Goal: Check status: Check status

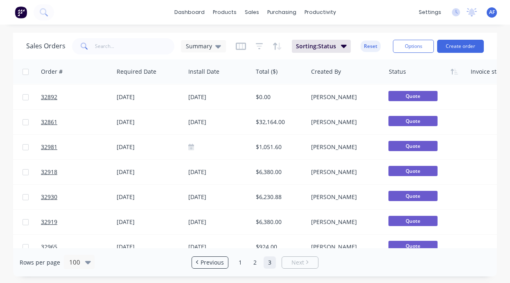
scroll to position [725, 202]
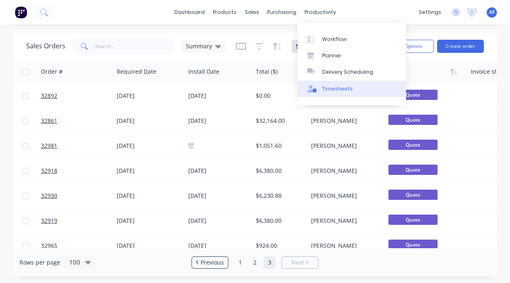
click at [334, 90] on div "Timesheets" at bounding box center [337, 88] width 31 height 7
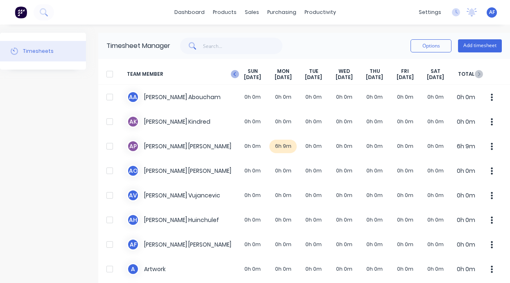
click at [231, 71] on icon "button" at bounding box center [235, 74] width 8 height 8
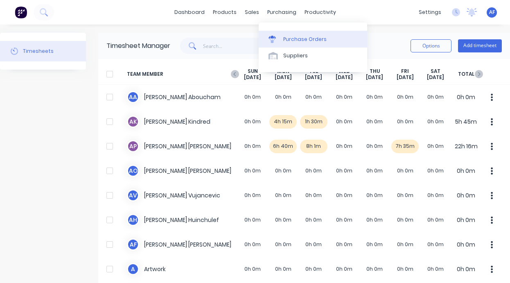
click at [294, 40] on div "Purchase Orders" at bounding box center [304, 39] width 43 height 7
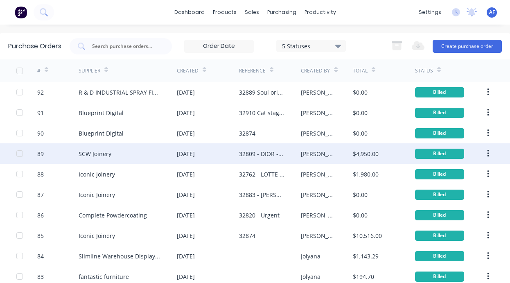
click at [102, 158] on div "SCW Joinery" at bounding box center [128, 153] width 98 height 20
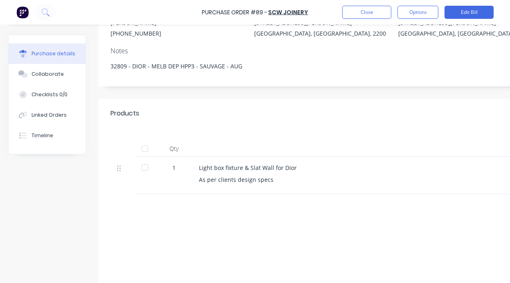
scroll to position [126, 0]
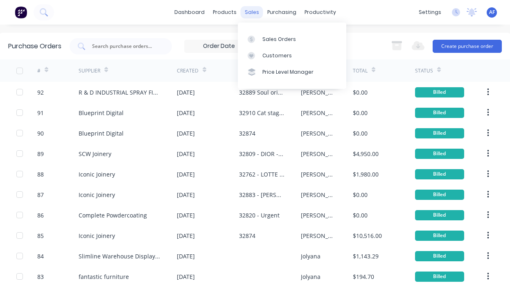
click at [253, 12] on div "sales" at bounding box center [251, 12] width 22 height 12
click at [274, 43] on link "Sales Orders" at bounding box center [292, 39] width 108 height 16
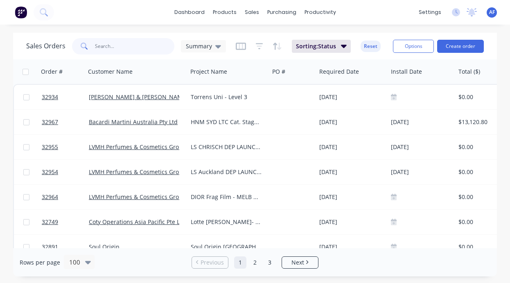
click at [98, 47] on input "text" at bounding box center [135, 46] width 80 height 16
type input "soul"
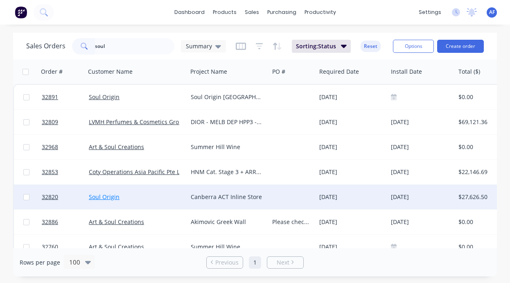
click at [107, 198] on link "Soul Origin" at bounding box center [104, 197] width 31 height 8
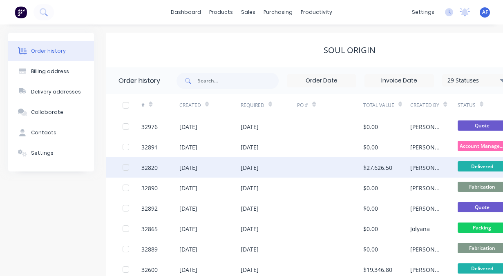
click at [150, 166] on div "32820" at bounding box center [149, 168] width 16 height 9
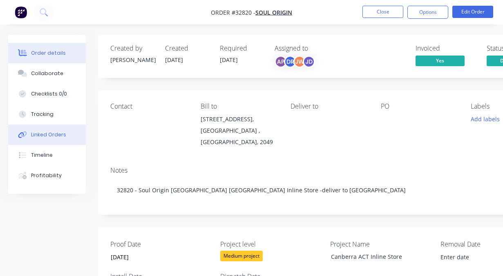
click at [43, 135] on div "Linked Orders" at bounding box center [48, 134] width 35 height 7
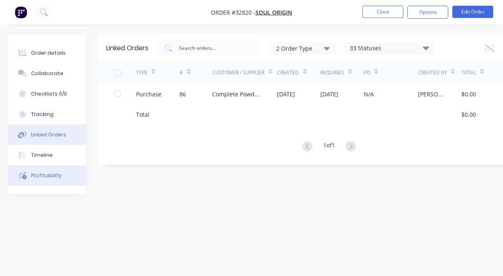
click at [42, 176] on div "Profitability" at bounding box center [46, 175] width 31 height 7
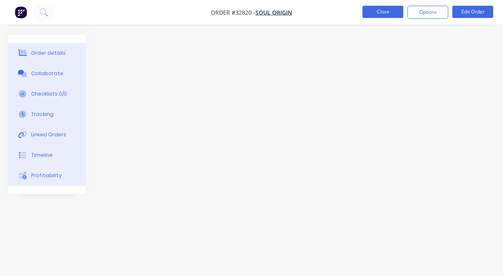
click at [377, 11] on button "Close" at bounding box center [383, 12] width 41 height 12
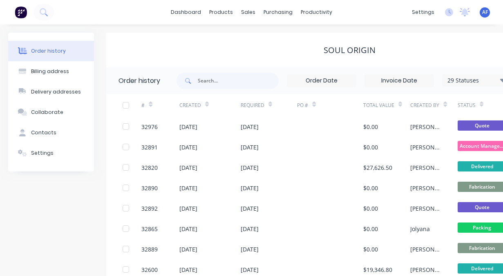
click at [22, 11] on img at bounding box center [21, 12] width 12 height 12
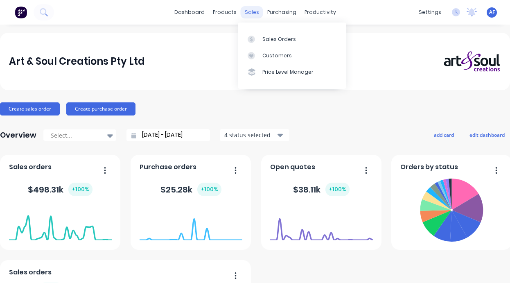
click at [242, 11] on div "sales" at bounding box center [251, 12] width 22 height 12
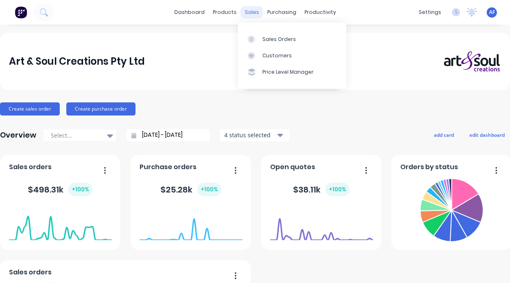
click at [247, 11] on div "sales" at bounding box center [251, 12] width 22 height 12
click at [273, 38] on div "Sales Orders" at bounding box center [279, 39] width 34 height 7
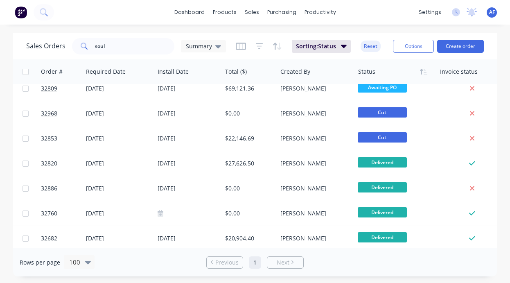
scroll to position [35, 233]
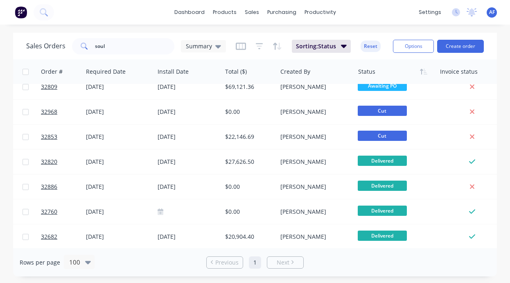
click at [283, 259] on span "Next" at bounding box center [282, 262] width 13 height 8
click at [117, 51] on input "soul" at bounding box center [135, 46] width 80 height 16
type input "s"
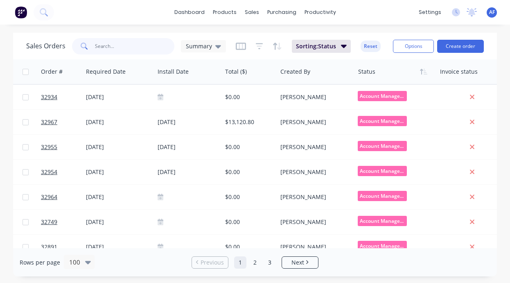
scroll to position [0, 233]
click at [257, 264] on link "2" at bounding box center [255, 262] width 12 height 12
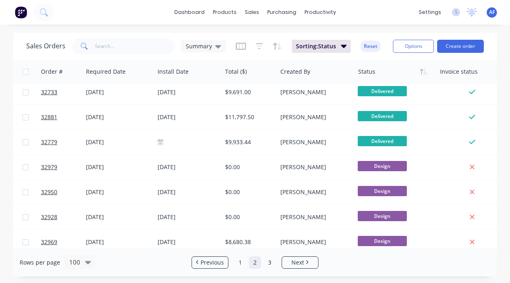
scroll to position [2004, 233]
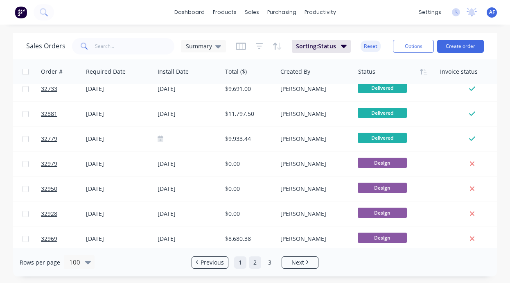
click at [239, 260] on link "1" at bounding box center [240, 262] width 12 height 12
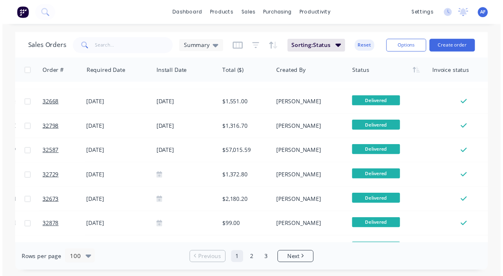
scroll to position [1840, 233]
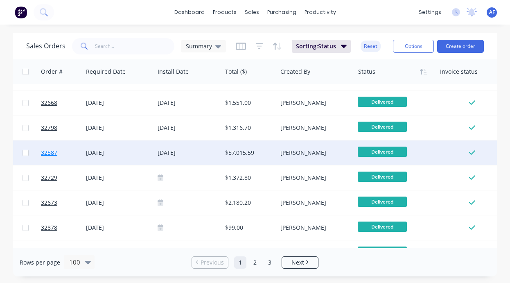
click at [43, 153] on span "32587" at bounding box center [49, 152] width 16 height 8
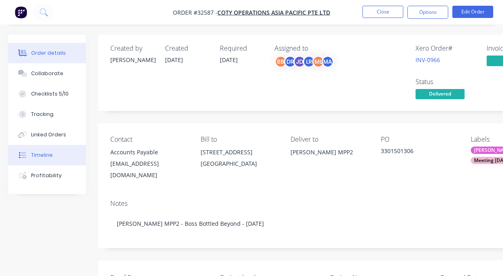
click at [36, 152] on div "Timeline" at bounding box center [42, 155] width 22 height 7
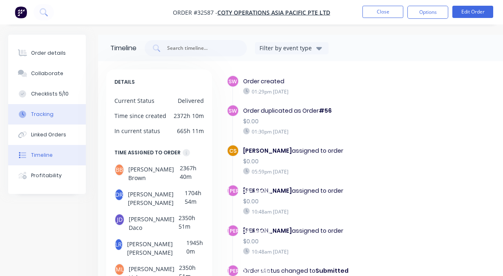
click at [41, 111] on div "Tracking" at bounding box center [42, 114] width 22 height 7
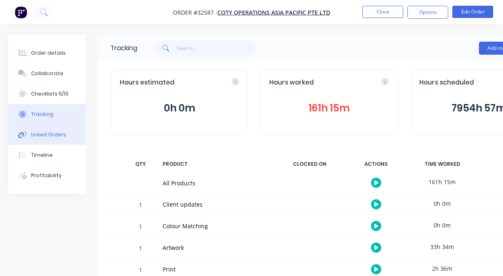
click at [49, 134] on div "Linked Orders" at bounding box center [48, 134] width 35 height 7
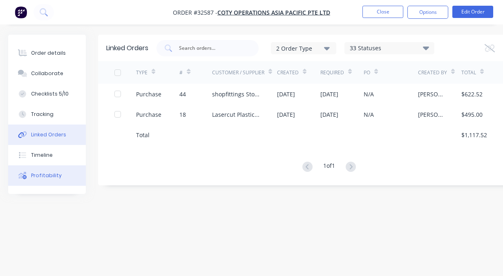
click at [40, 176] on div "Profitability" at bounding box center [46, 175] width 31 height 7
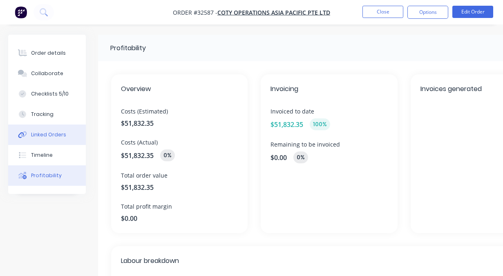
click at [47, 137] on div "Linked Orders" at bounding box center [48, 134] width 35 height 7
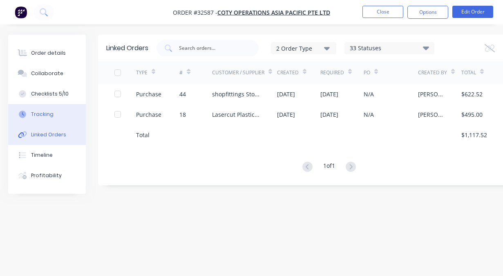
click at [44, 113] on div "Tracking" at bounding box center [42, 114] width 22 height 7
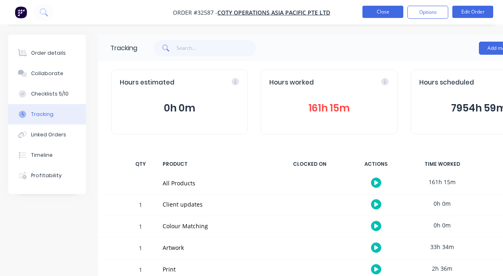
click at [378, 7] on button "Close" at bounding box center [383, 12] width 41 height 12
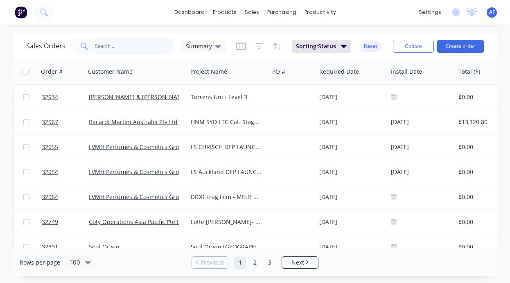
click at [98, 45] on input "text" at bounding box center [135, 46] width 80 height 16
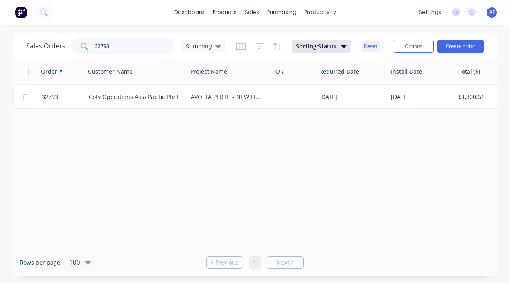
click at [129, 52] on input "32793" at bounding box center [135, 46] width 80 height 16
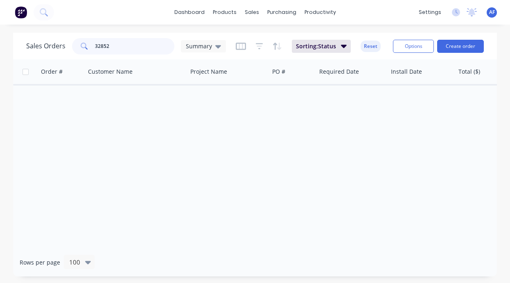
click at [126, 46] on input "32852" at bounding box center [135, 46] width 80 height 16
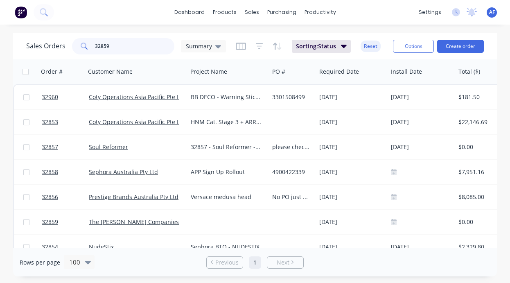
type input "32859"
